Goal: Transaction & Acquisition: Purchase product/service

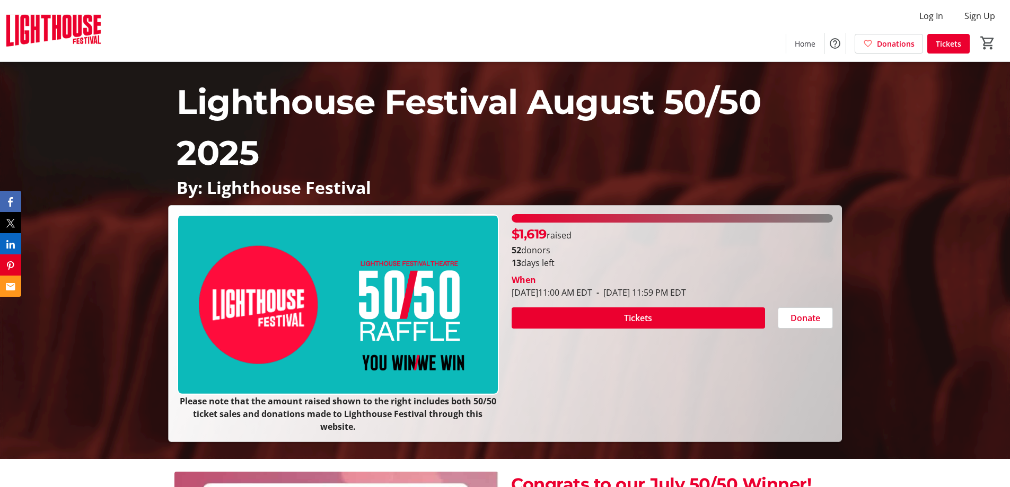
scroll to position [53, 0]
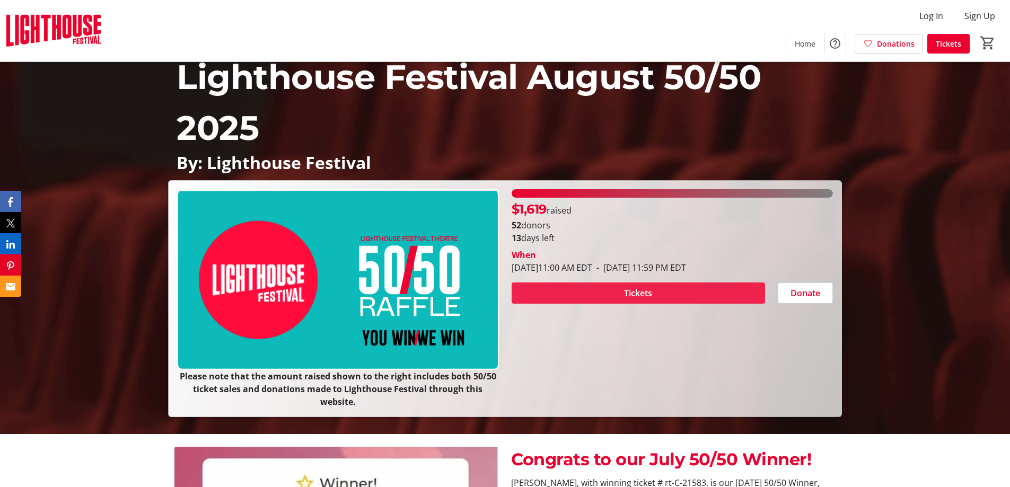
click at [639, 288] on span "Tickets" at bounding box center [638, 293] width 28 height 13
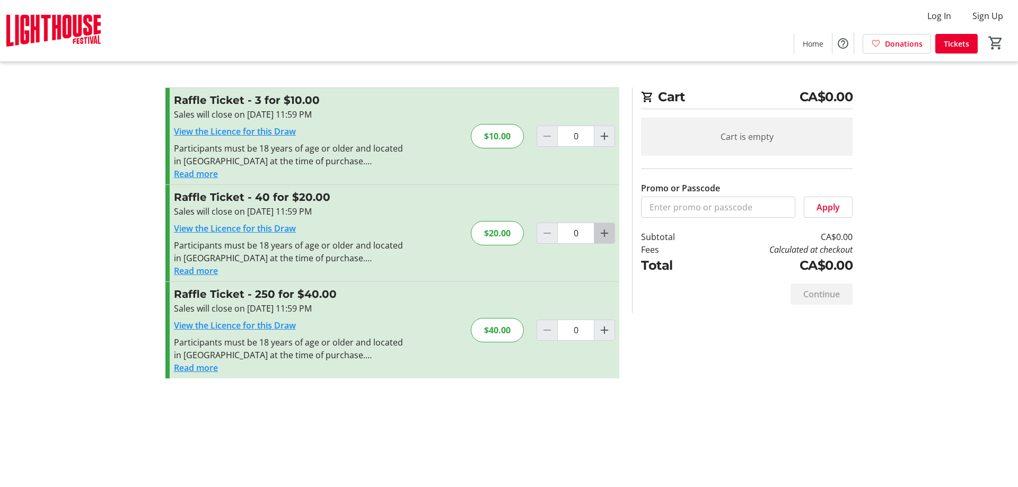
click at [605, 232] on mat-icon "Increment by one" at bounding box center [604, 233] width 13 height 13
type input "1"
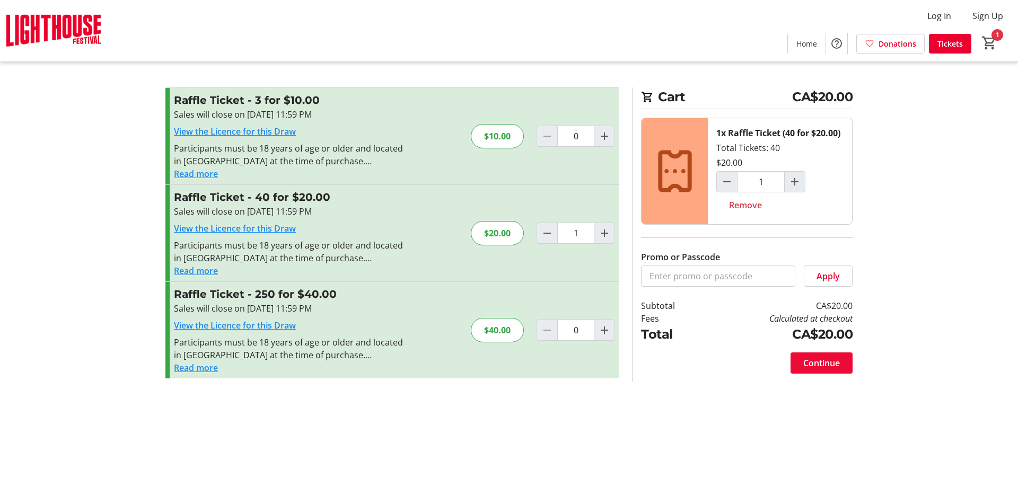
click at [826, 361] on span "Continue" at bounding box center [821, 363] width 37 height 13
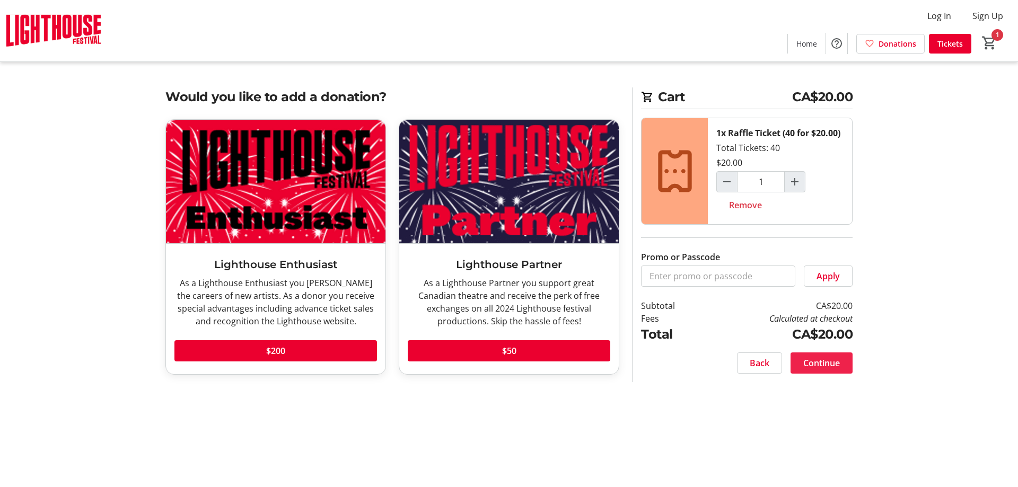
click at [822, 363] on span "Continue" at bounding box center [821, 363] width 37 height 13
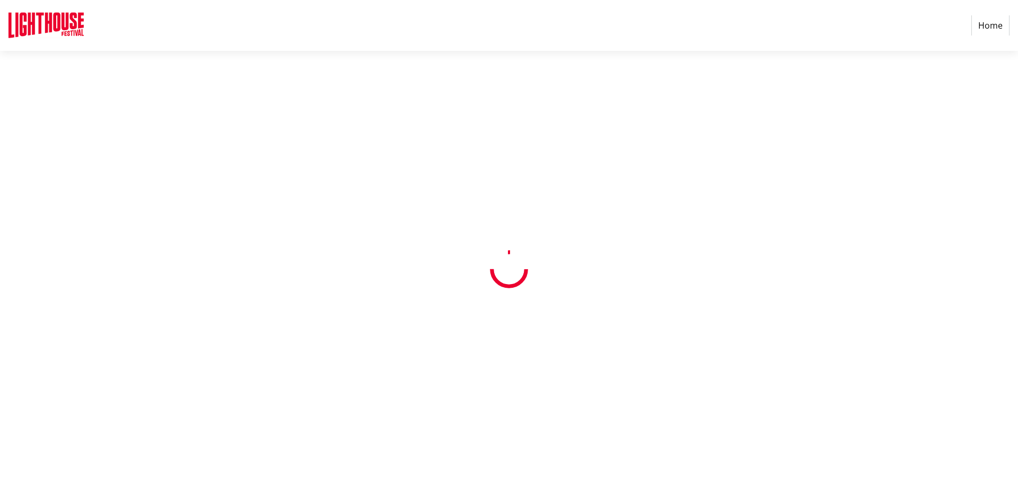
select select "CA"
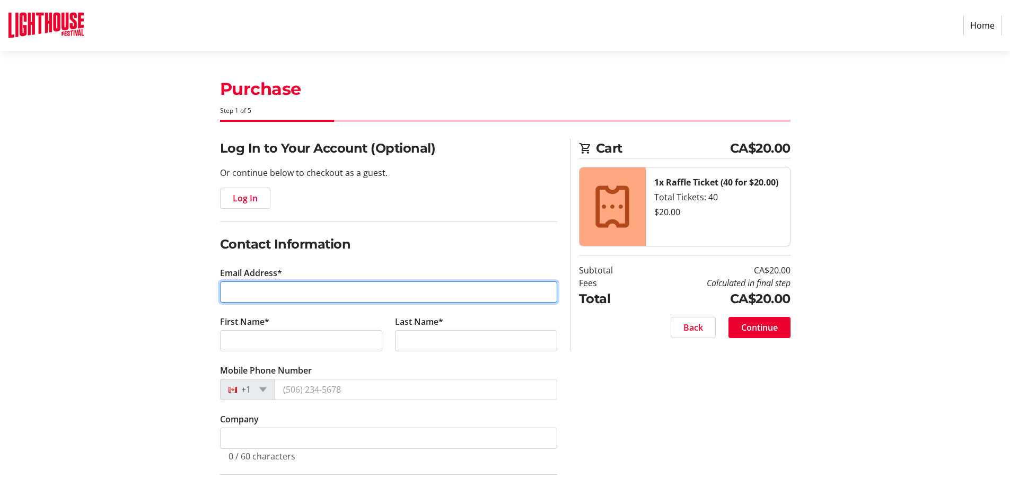
click at [244, 291] on input "Email Address*" at bounding box center [388, 292] width 337 height 21
type input "[EMAIL_ADDRESS][DOMAIN_NAME]"
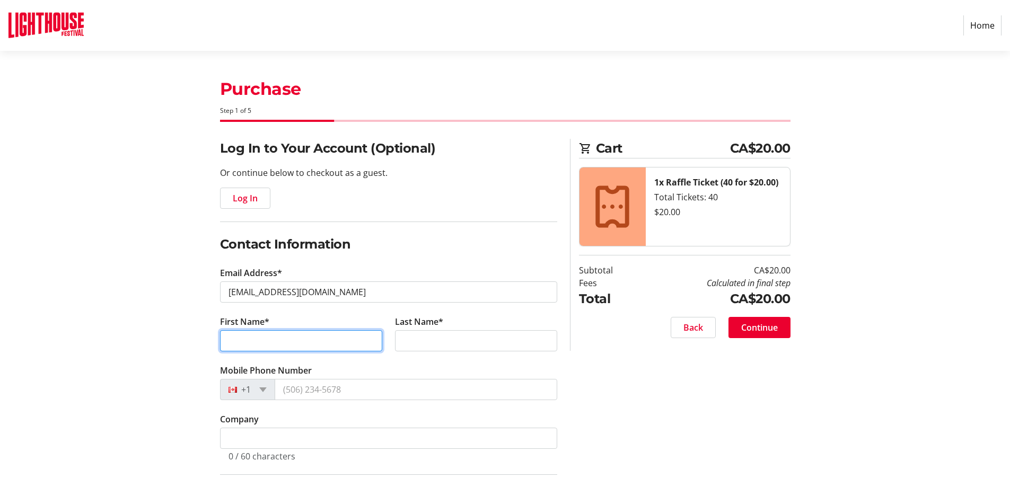
type input "[PERSON_NAME]"
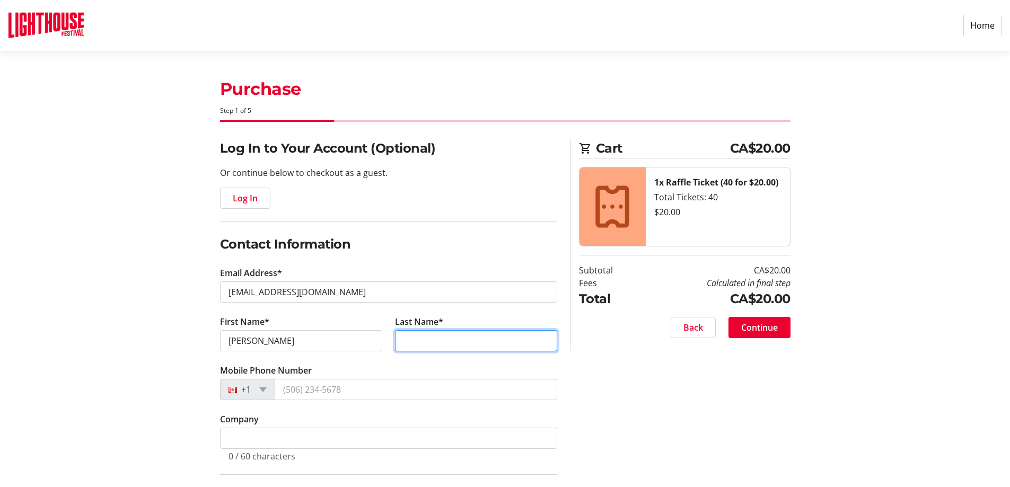
type input "[PERSON_NAME]"
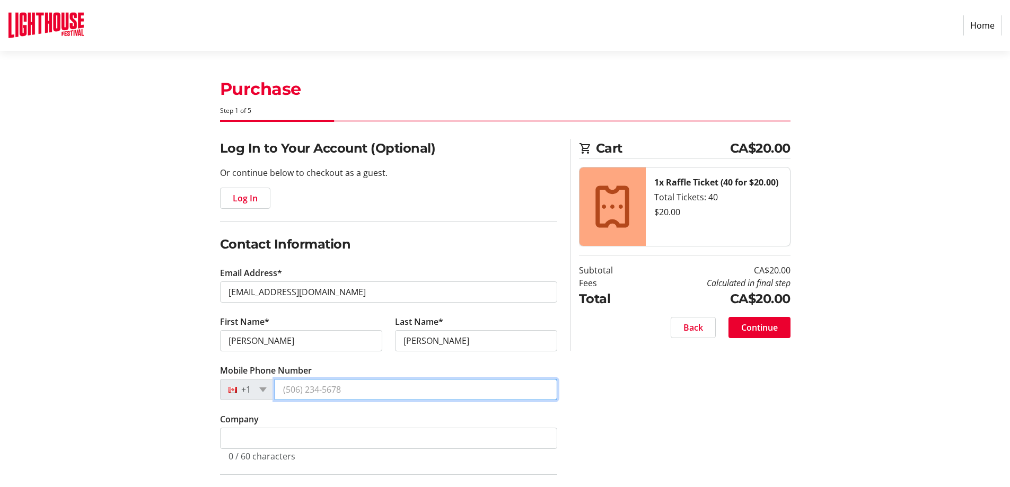
type input "[PHONE_NUMBER]"
type input "[STREET_ADDRESS][GEOGRAPHIC_DATA], RR 2, RR 2, RR 2, RR 2, RR 2"
type input "RR 2"
type input "Nanticoke"
select select "ON"
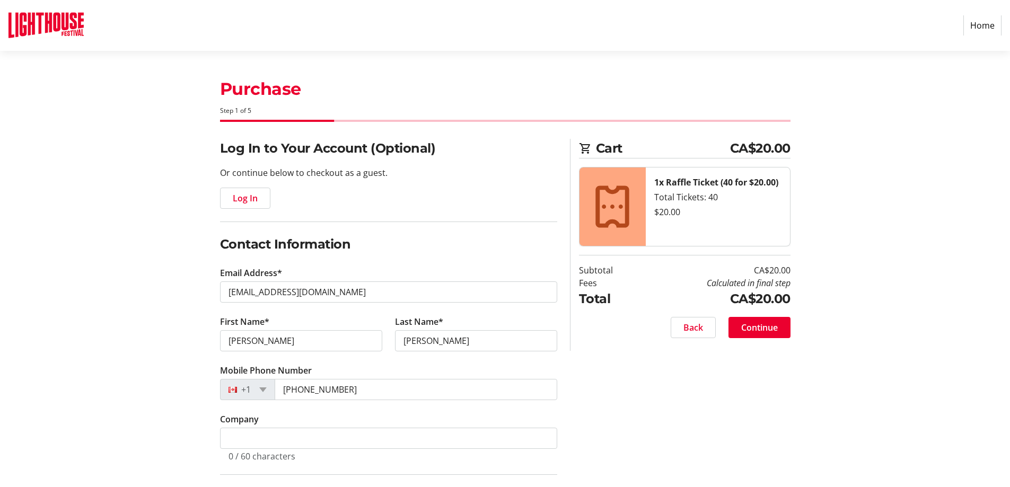
type input "N0A 1L0"
click at [414, 339] on input "[PERSON_NAME]" at bounding box center [476, 340] width 162 height 21
type input "[PERSON_NAME]"
drag, startPoint x: 306, startPoint y: 389, endPoint x: 356, endPoint y: 388, distance: 49.9
click at [356, 388] on input "[PHONE_NUMBER]" at bounding box center [416, 389] width 283 height 21
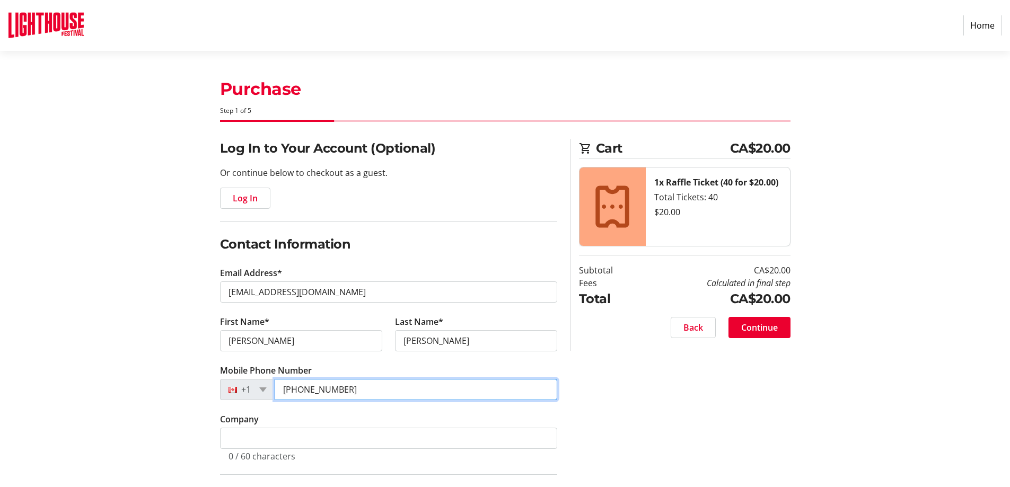
type input "[PHONE_NUMBER]"
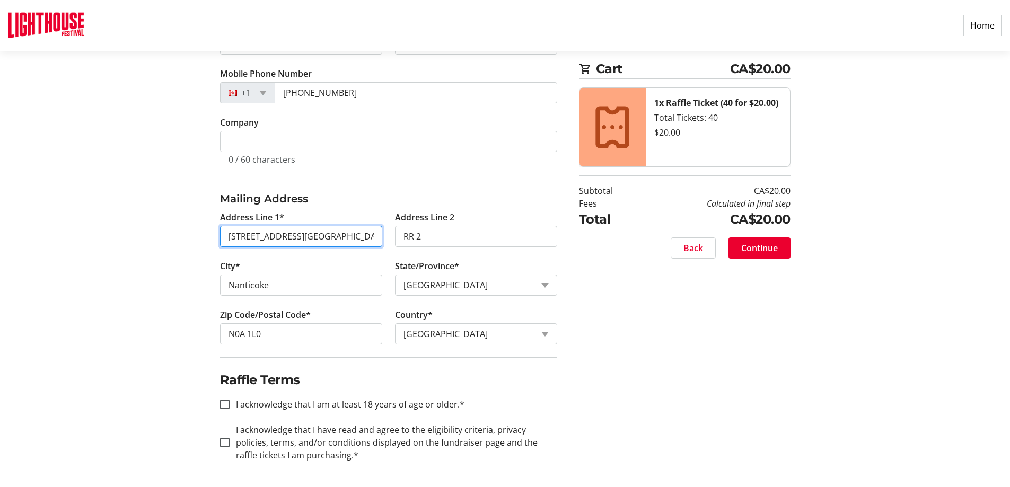
scroll to position [0, 23]
drag, startPoint x: 272, startPoint y: 234, endPoint x: 375, endPoint y: 228, distance: 103.6
click at [375, 228] on input "[STREET_ADDRESS][GEOGRAPHIC_DATA], RR 2, RR 2, RR 2, RR 2, RR 2" at bounding box center [301, 236] width 162 height 21
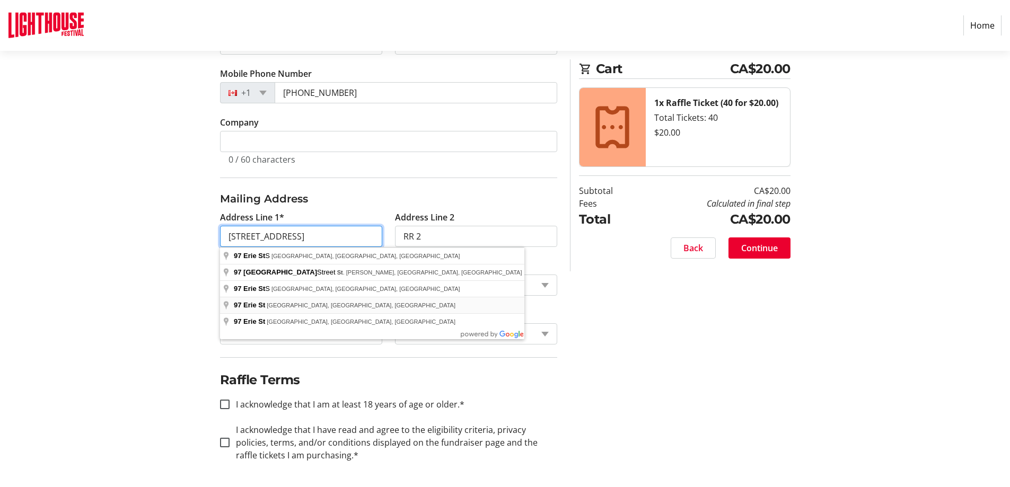
type input "[STREET_ADDRESS]"
click at [136, 281] on section "Purchase Step 1 of 5 Cart CA$20.00 1x Raffle Ticket (40 for $20.00) Total Ticke…" at bounding box center [505, 120] width 1010 height 733
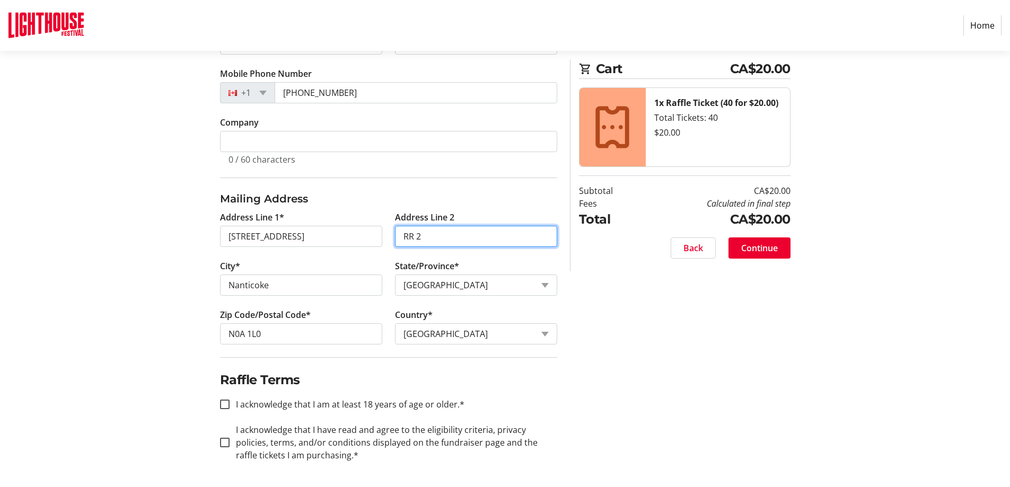
drag, startPoint x: 426, startPoint y: 229, endPoint x: 392, endPoint y: 244, distance: 37.7
click at [392, 244] on tr-form-field "Address Line 2 RR 2" at bounding box center [476, 235] width 175 height 49
click at [223, 404] on input "I acknowledge that I am at least 18 years of age or older.*" at bounding box center [225, 405] width 10 height 10
checkbox input "true"
click at [224, 445] on input "I acknowledge that I have read and agree to the eligibility criteria, privacy p…" at bounding box center [225, 443] width 10 height 10
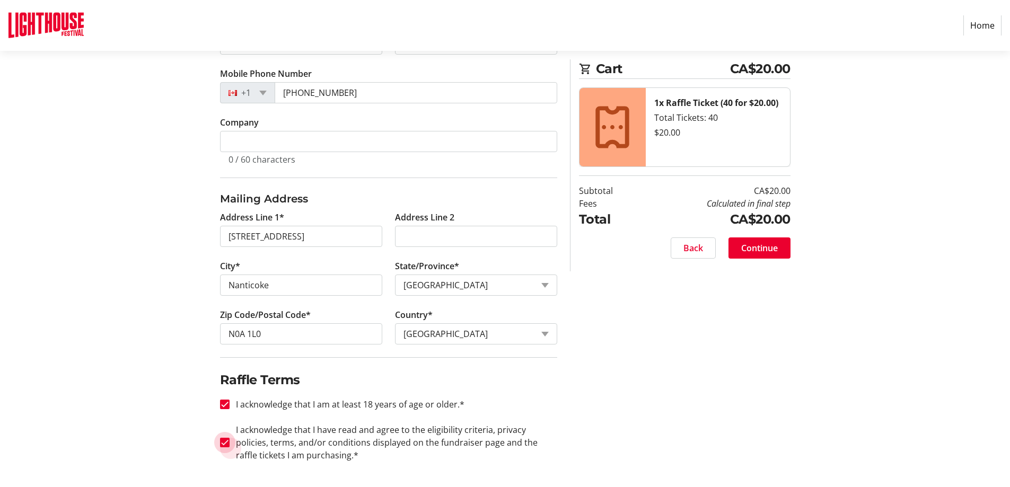
checkbox input "true"
click at [767, 247] on span "Continue" at bounding box center [759, 248] width 37 height 13
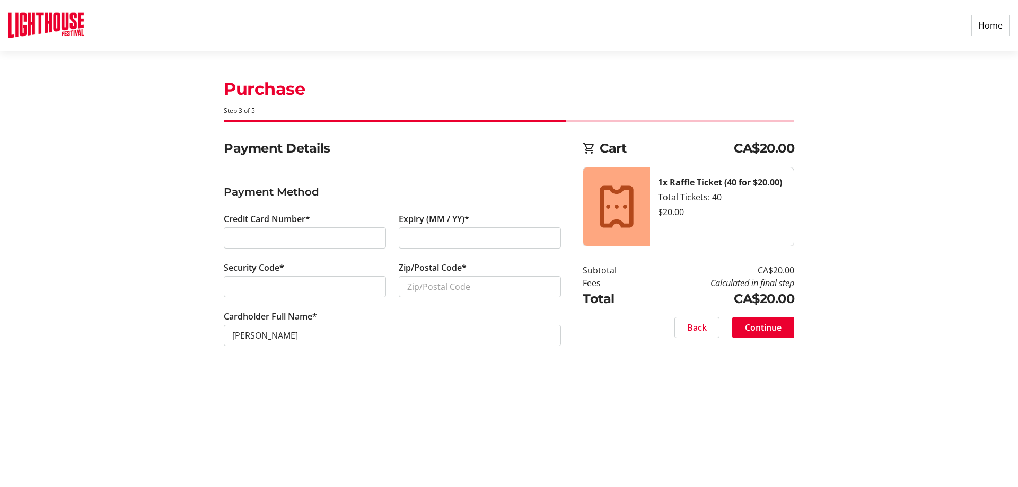
click at [231, 239] on div at bounding box center [305, 238] width 162 height 21
type input "N0A 1L0"
click at [761, 325] on span "Continue" at bounding box center [763, 327] width 37 height 13
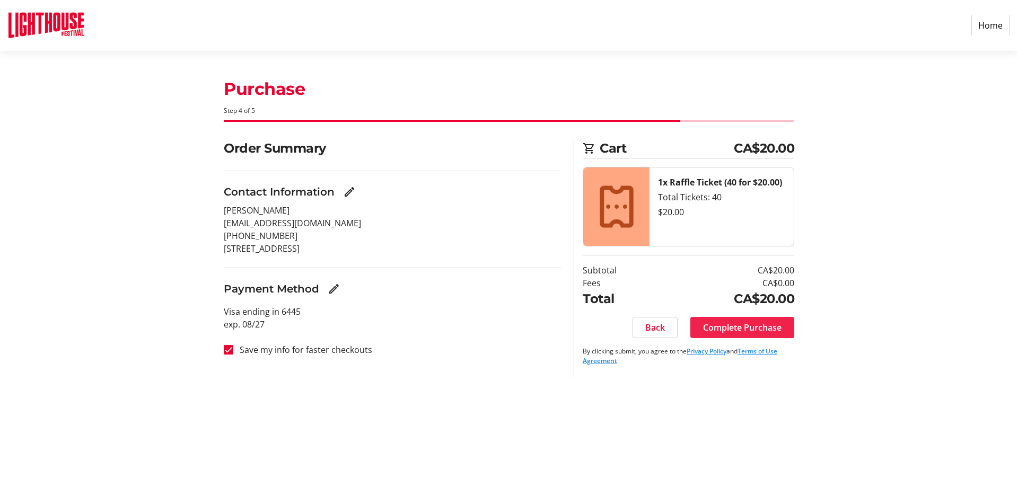
click at [732, 323] on span "Complete Purchase" at bounding box center [742, 327] width 78 height 13
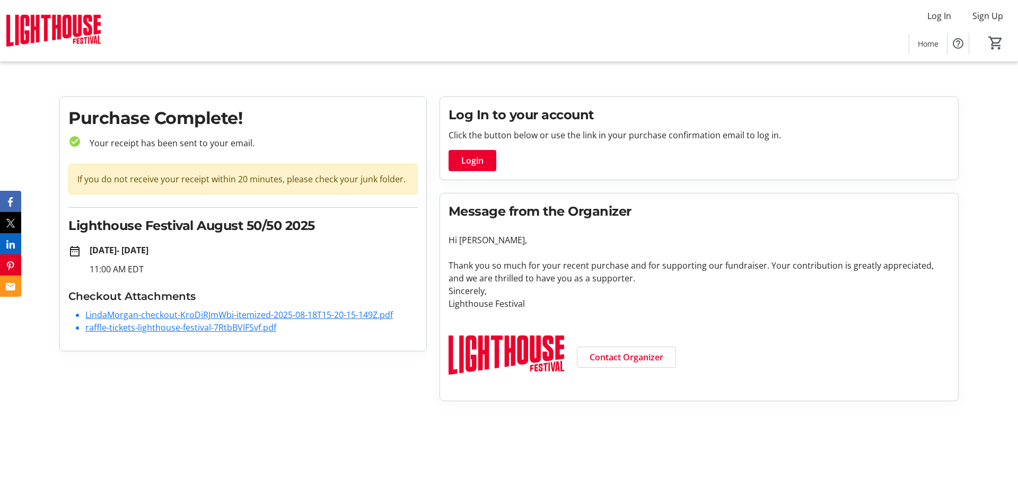
click at [158, 317] on link "LindaMorgan-checkout-KroDiRJmWbi-itemized-2025-08-18T15-20-15-149Z.pdf" at bounding box center [239, 315] width 308 height 12
